Goal: Task Accomplishment & Management: Manage account settings

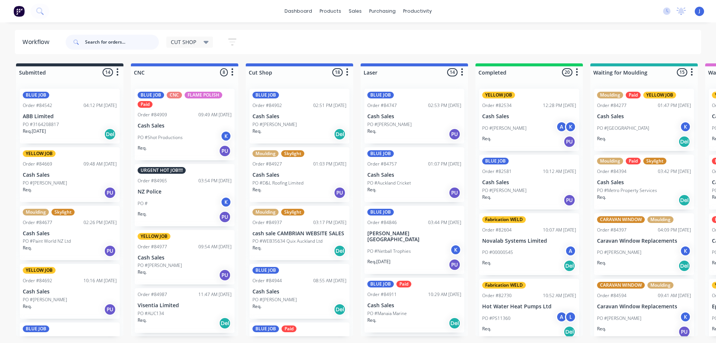
click at [125, 46] on input "text" at bounding box center [122, 42] width 74 height 15
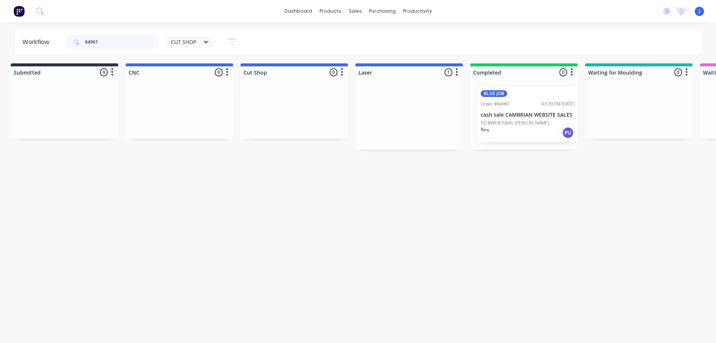
scroll to position [0, 6]
drag, startPoint x: 410, startPoint y: 126, endPoint x: 524, endPoint y: 124, distance: 113.8
click at [513, 125] on p "PO #WEB35645 [PERSON_NAME]" at bounding box center [510, 124] width 68 height 7
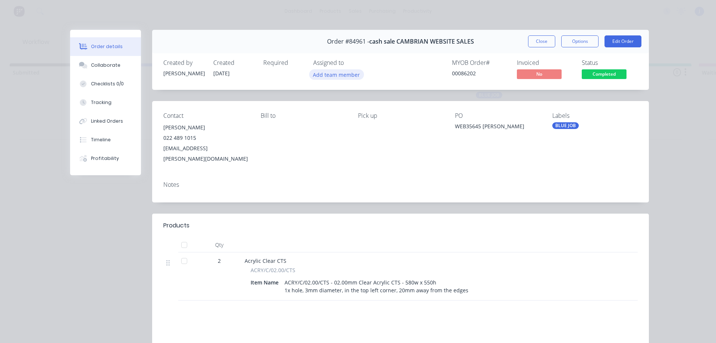
click at [339, 73] on button "Add team member" at bounding box center [336, 74] width 55 height 10
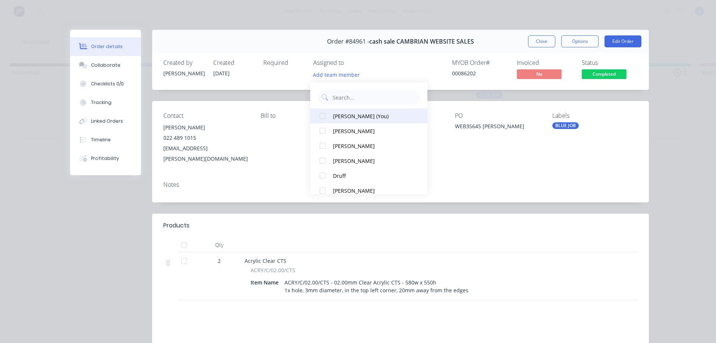
click at [352, 115] on div "[PERSON_NAME] (You)" at bounding box center [372, 116] width 79 height 8
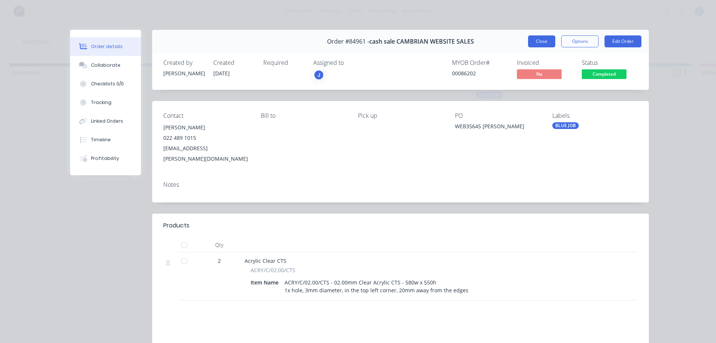
click at [536, 43] on button "Close" at bounding box center [541, 41] width 27 height 12
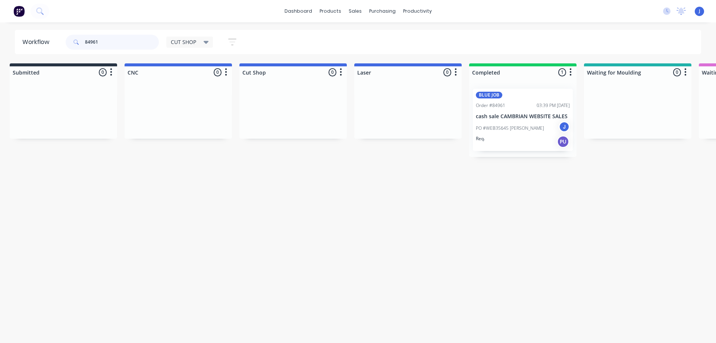
drag, startPoint x: 70, startPoint y: 42, endPoint x: 47, endPoint y: 40, distance: 22.8
click at [47, 40] on header "Workflow 84961 CUT SHOP Save new view None edit CUT SHOP (Default) edit DISPATC…" at bounding box center [358, 42] width 687 height 24
type input "84980"
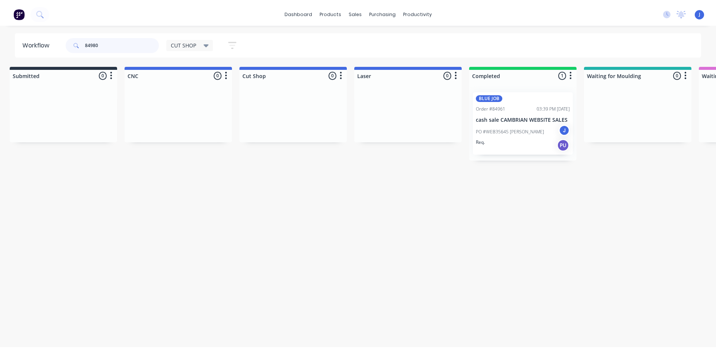
scroll to position [0, 0]
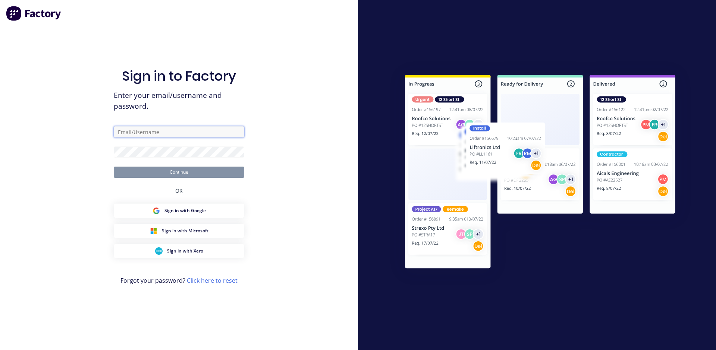
type input "[EMAIL_ADDRESS][DOMAIN_NAME]"
click at [186, 169] on button "Continue" at bounding box center [179, 171] width 131 height 11
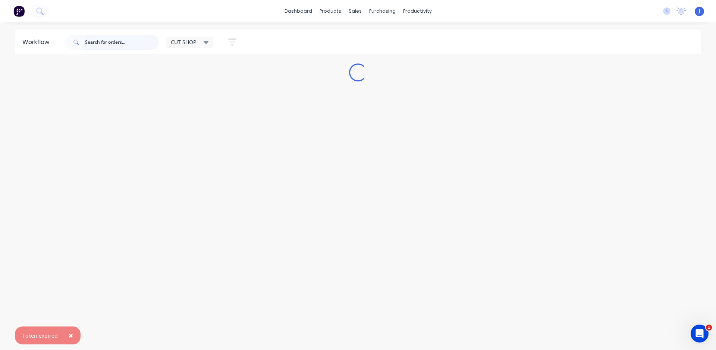
click at [118, 44] on input "text" at bounding box center [122, 42] width 74 height 15
click at [71, 332] on span "×" at bounding box center [71, 335] width 4 height 10
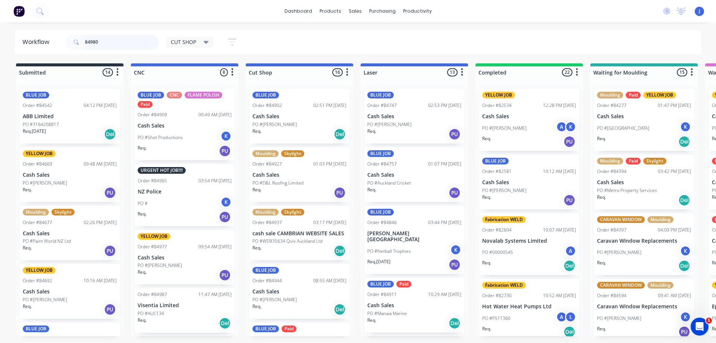
click at [113, 43] on input "84980" at bounding box center [122, 42] width 74 height 15
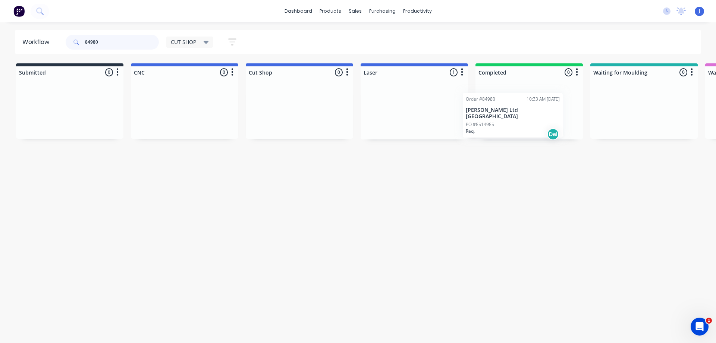
drag, startPoint x: 385, startPoint y: 117, endPoint x: 492, endPoint y: 118, distance: 107.1
click at [514, 110] on div "Order #84980 10:33 AM [DATE] [PERSON_NAME] Ltd [GEOGRAPHIC_DATA] Req. Del" at bounding box center [529, 114] width 100 height 51
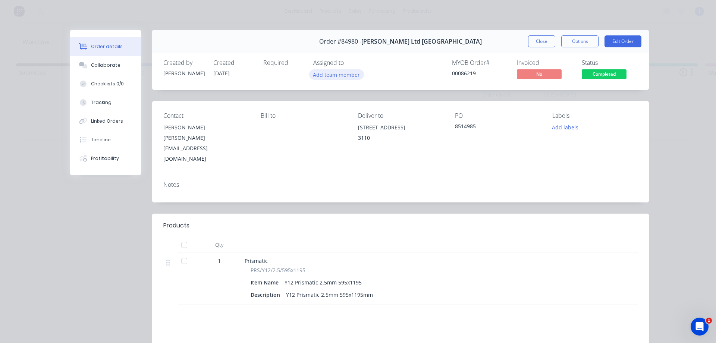
click at [338, 71] on button "Add team member" at bounding box center [336, 74] width 55 height 10
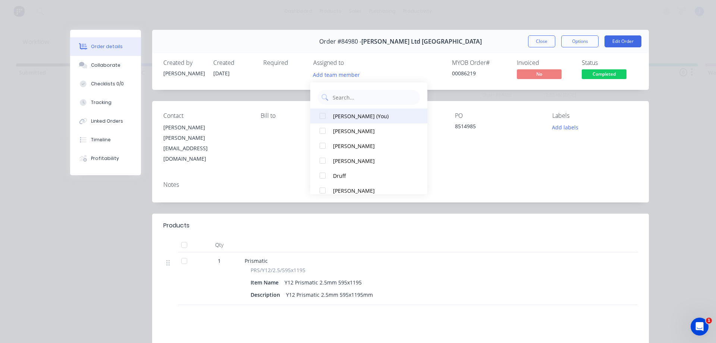
click at [343, 112] on div "[PERSON_NAME] (You)" at bounding box center [372, 116] width 79 height 8
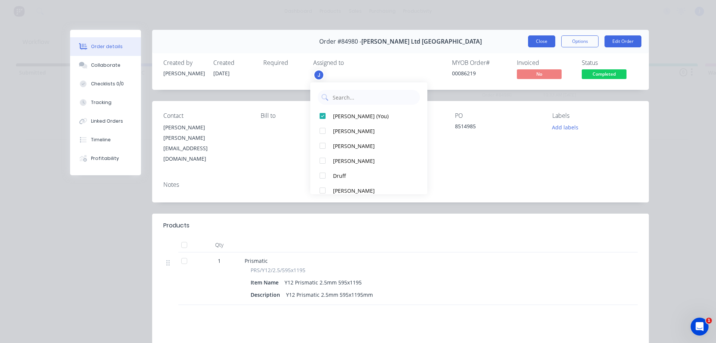
click at [546, 39] on button "Close" at bounding box center [541, 41] width 27 height 12
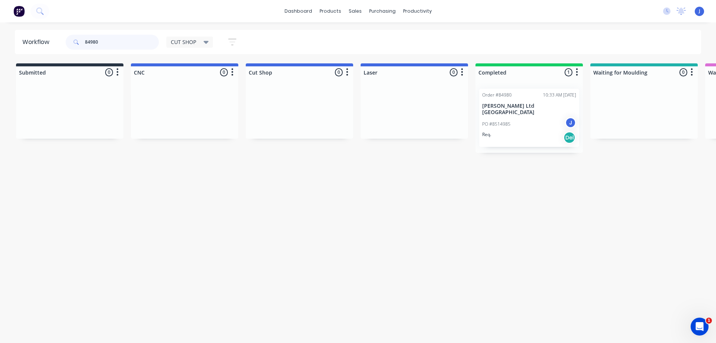
drag, startPoint x: 115, startPoint y: 41, endPoint x: 0, endPoint y: 40, distance: 114.5
click at [0, 40] on div "Workflow 84980 CUT SHOP Save new view None edit CUT SHOP (Default) edit DISPATC…" at bounding box center [358, 42] width 716 height 24
type input "84985"
drag, startPoint x: 294, startPoint y: 132, endPoint x: 532, endPoint y: 127, distance: 238.4
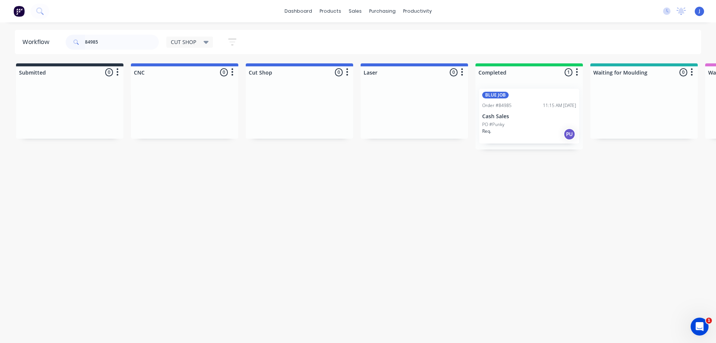
click at [514, 122] on div "PO #Punky" at bounding box center [529, 124] width 94 height 7
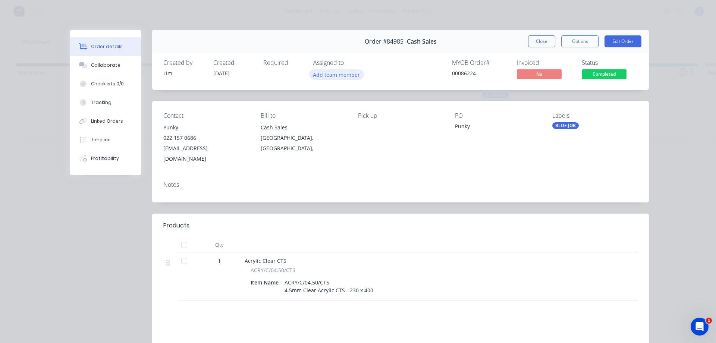
click at [337, 74] on button "Add team member" at bounding box center [336, 74] width 55 height 10
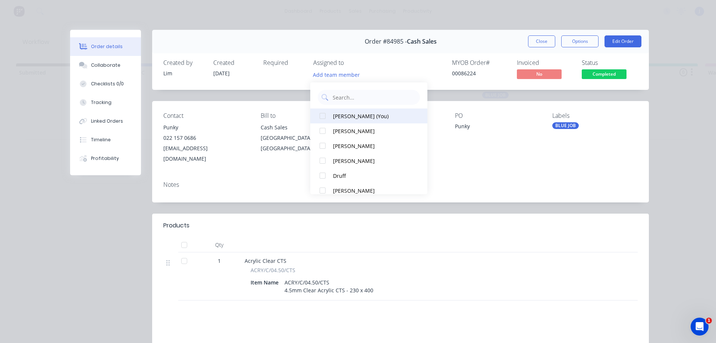
click at [335, 112] on div "[PERSON_NAME] (You)" at bounding box center [372, 116] width 79 height 8
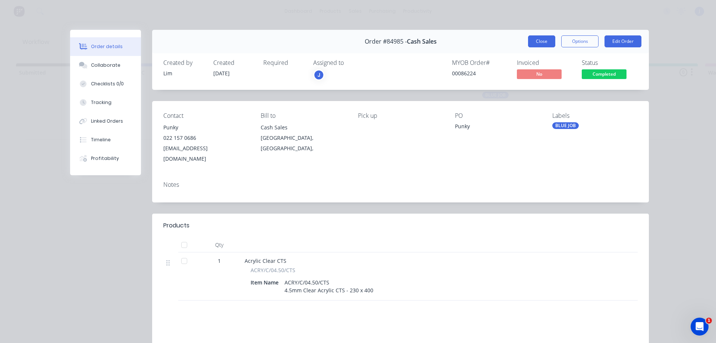
click at [528, 40] on button "Close" at bounding box center [541, 41] width 27 height 12
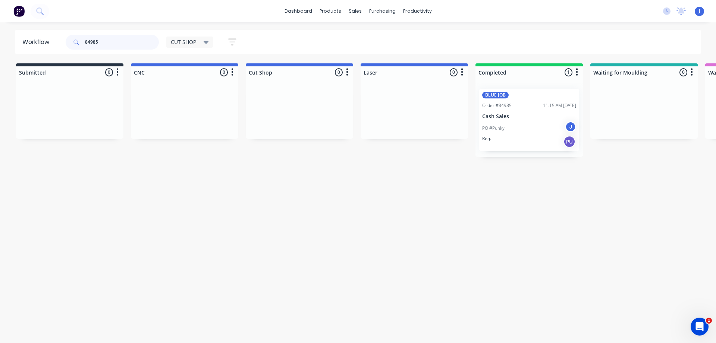
drag, startPoint x: 115, startPoint y: 45, endPoint x: 58, endPoint y: 50, distance: 57.3
click at [58, 50] on header "Workflow 84985 CUT SHOP Save new view None edit CUT SHOP (Default) edit DISPATC…" at bounding box center [358, 42] width 687 height 24
